Goal: Task Accomplishment & Management: Manage account settings

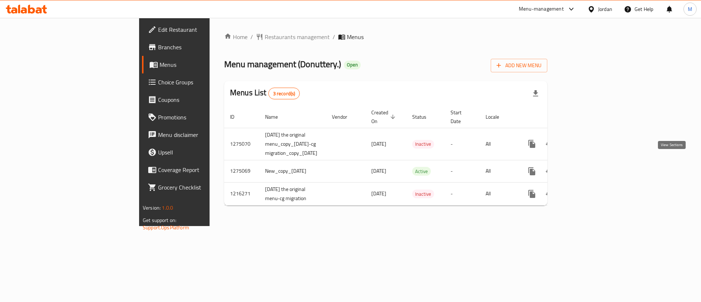
click at [589, 167] on icon "enhanced table" at bounding box center [584, 171] width 9 height 9
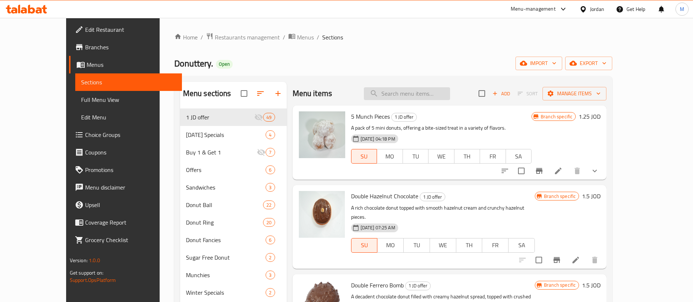
click at [438, 96] on input "search" at bounding box center [407, 93] width 86 height 13
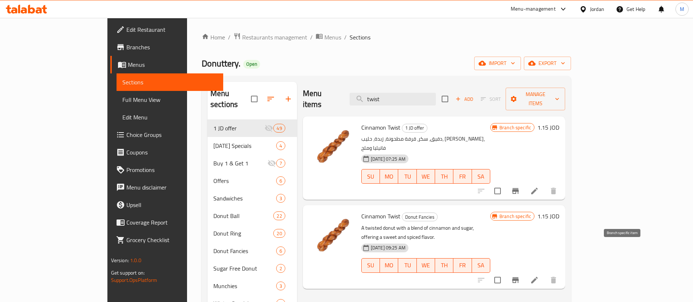
type input "twist"
click at [520, 276] on icon "Branch-specific-item" at bounding box center [515, 280] width 9 height 9
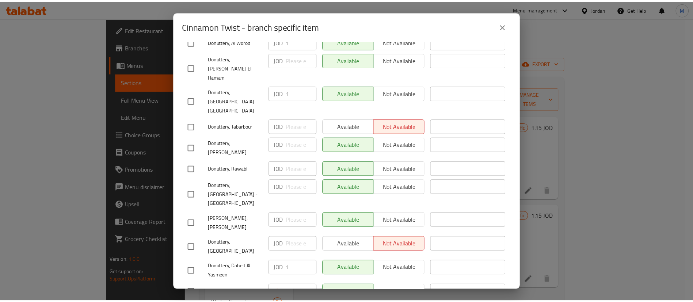
scroll to position [197, 0]
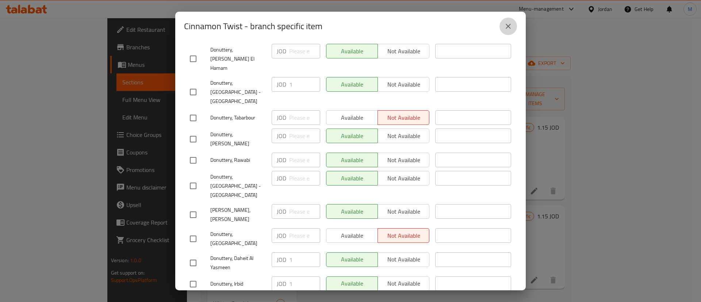
click at [512, 23] on icon "close" at bounding box center [508, 26] width 9 height 9
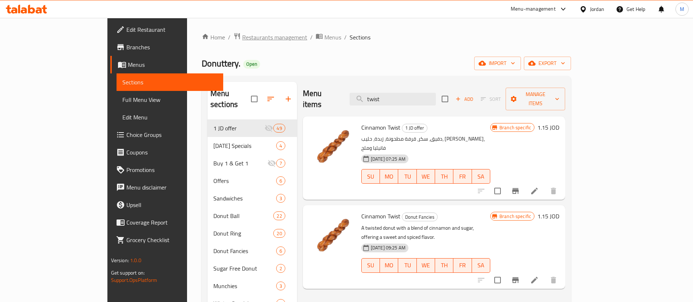
click at [242, 37] on span "Restaurants management" at bounding box center [274, 37] width 65 height 9
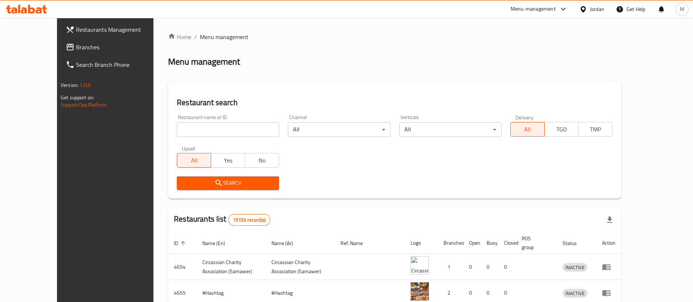
click at [219, 124] on input "search" at bounding box center [228, 129] width 102 height 15
type input "donutt"
click button "Search" at bounding box center [228, 183] width 102 height 14
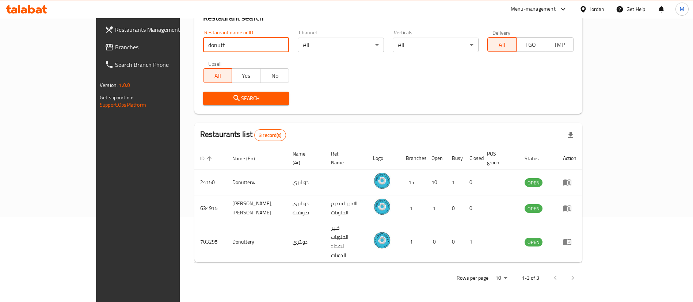
scroll to position [61, 0]
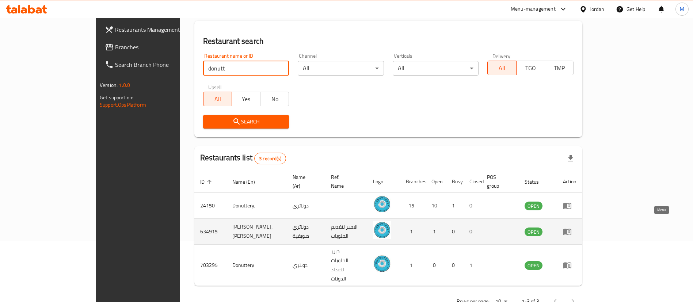
click at [571, 229] on icon "enhanced table" at bounding box center [567, 232] width 8 height 6
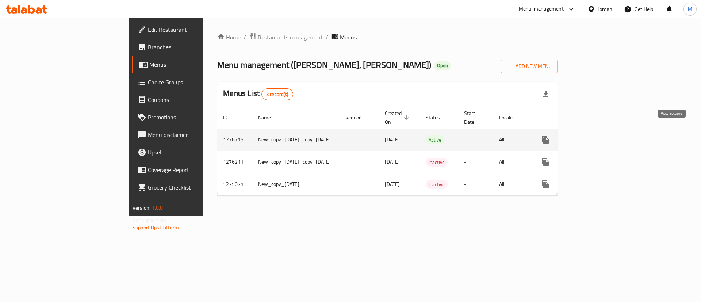
click at [607, 132] on link "enhanced table" at bounding box center [598, 140] width 18 height 18
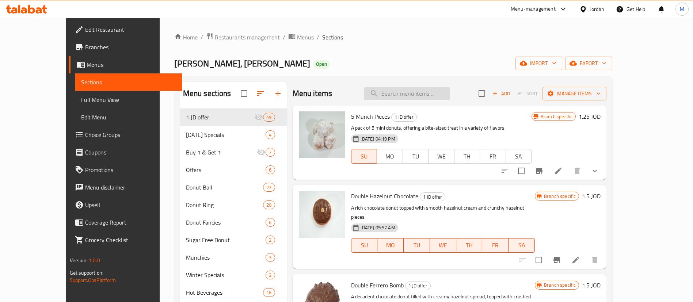
click at [439, 95] on input "search" at bounding box center [407, 93] width 86 height 13
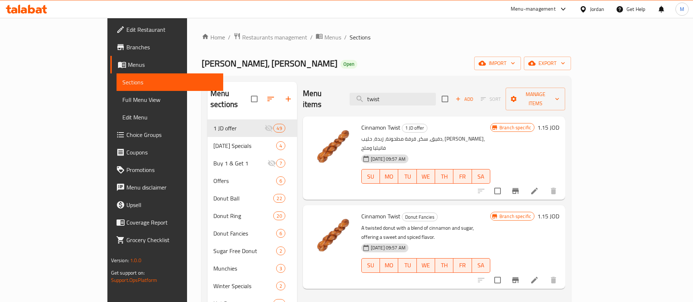
type input "twist"
click at [519, 277] on icon "Branch-specific-item" at bounding box center [515, 280] width 7 height 6
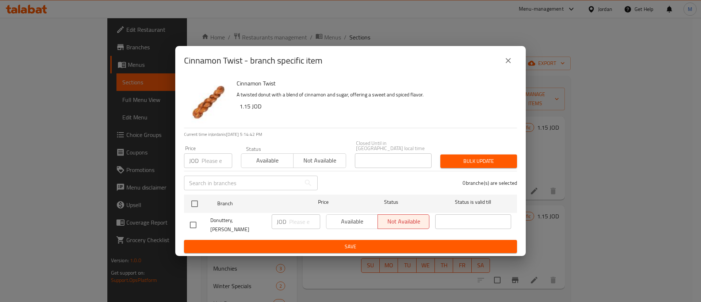
drag, startPoint x: 510, startPoint y: 65, endPoint x: 559, endPoint y: 112, distance: 67.7
click at [510, 65] on icon "close" at bounding box center [508, 60] width 9 height 9
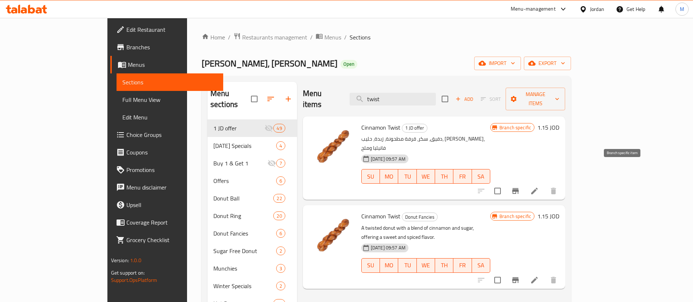
click at [520, 187] on icon "Branch-specific-item" at bounding box center [515, 191] width 9 height 9
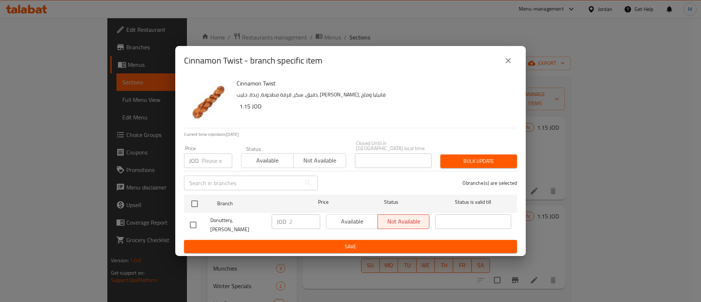
click at [509, 63] on icon "close" at bounding box center [508, 60] width 9 height 9
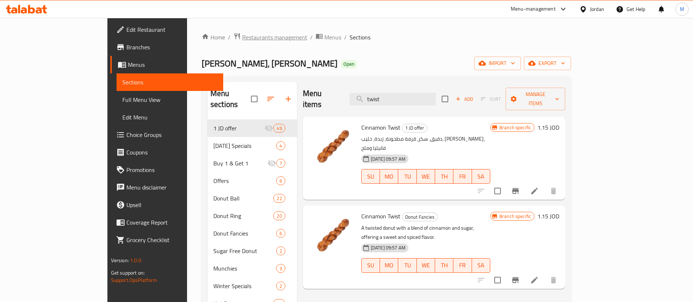
click at [242, 42] on span "Restaurants management" at bounding box center [274, 37] width 65 height 9
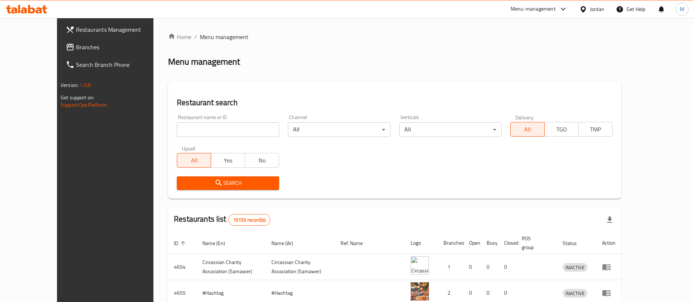
click at [80, 28] on span "Restaurants Management" at bounding box center [121, 29] width 91 height 9
